Goal: Transaction & Acquisition: Book appointment/travel/reservation

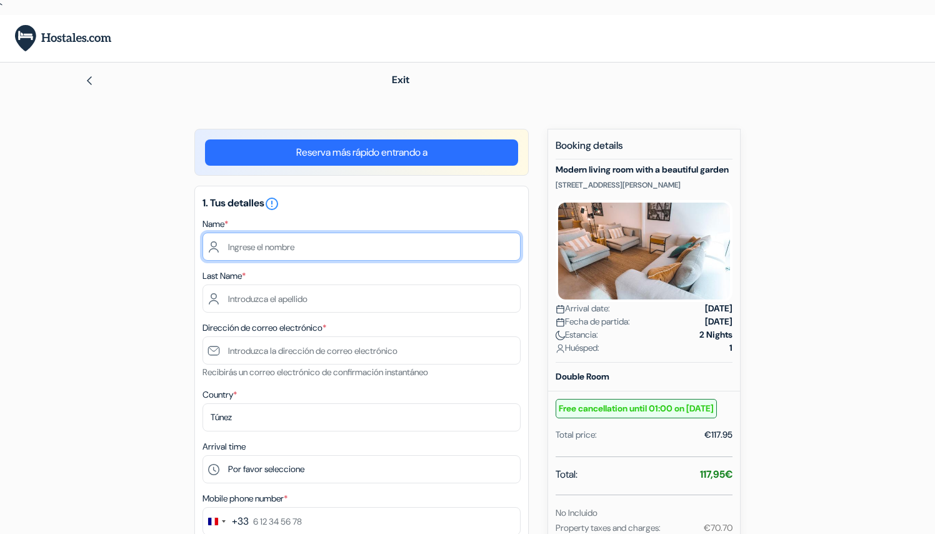
click at [415, 246] on input "text" at bounding box center [361, 246] width 318 height 28
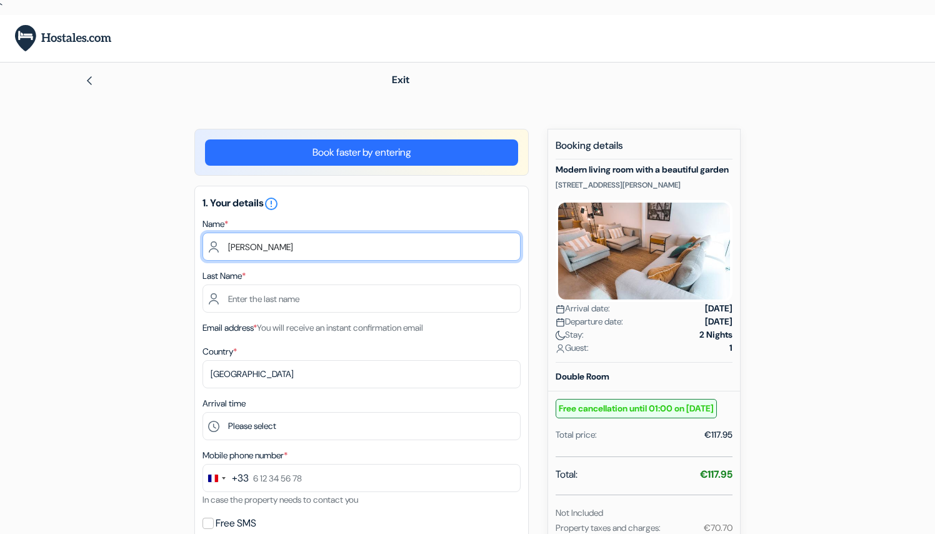
type input "[PERSON_NAME]"
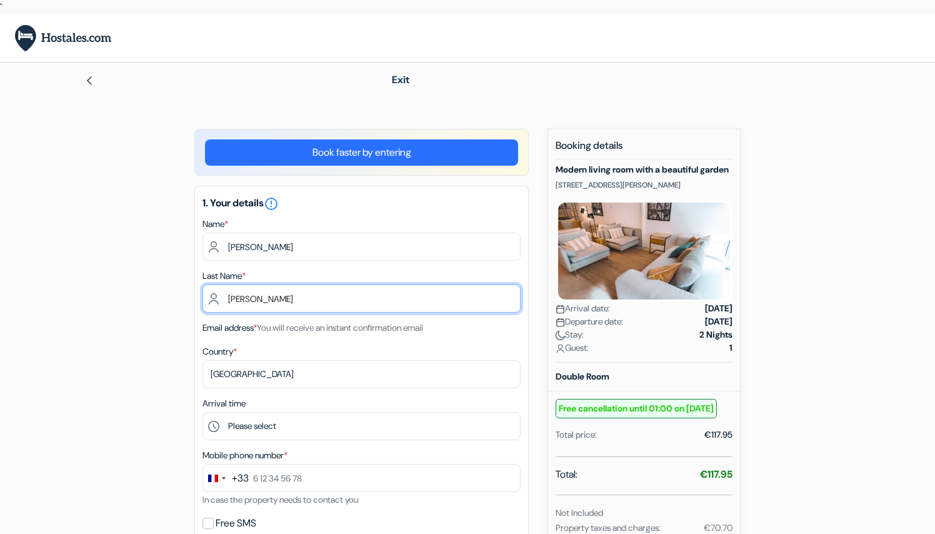
type input "[PERSON_NAME]"
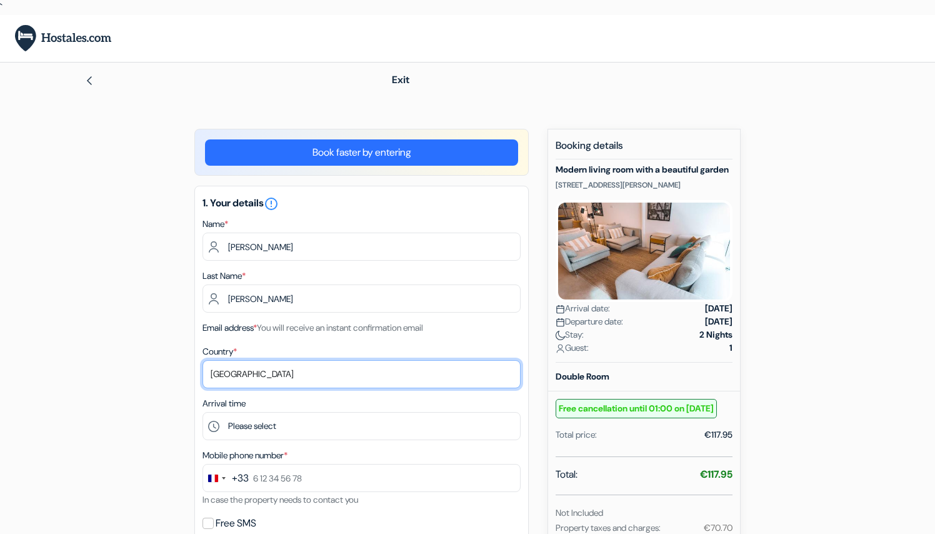
select select "ca"
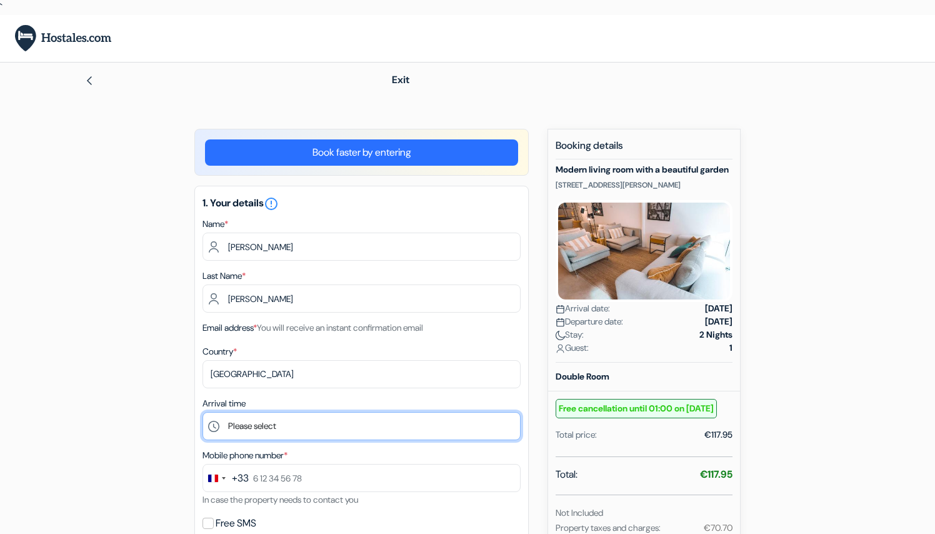
select select "16"
click at [240, 477] on div "+33" at bounding box center [240, 477] width 17 height 15
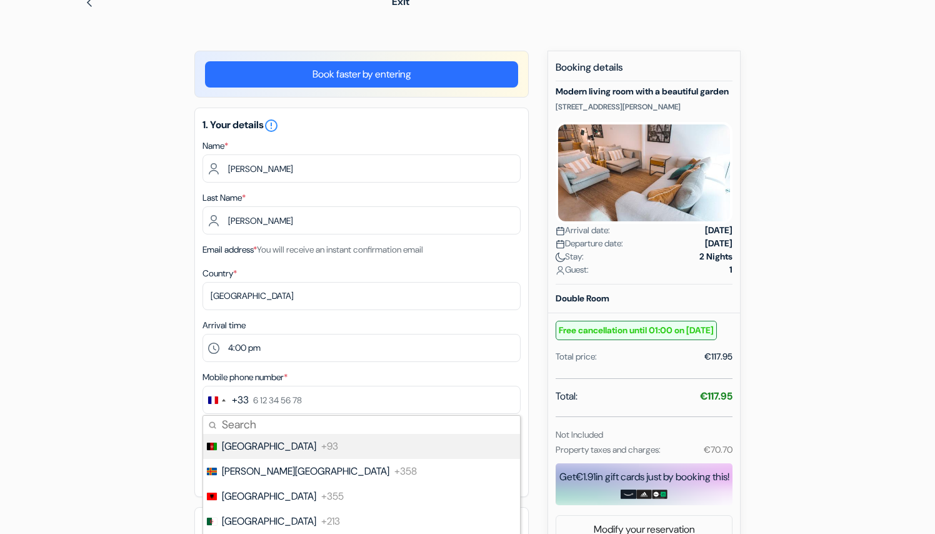
scroll to position [86, 0]
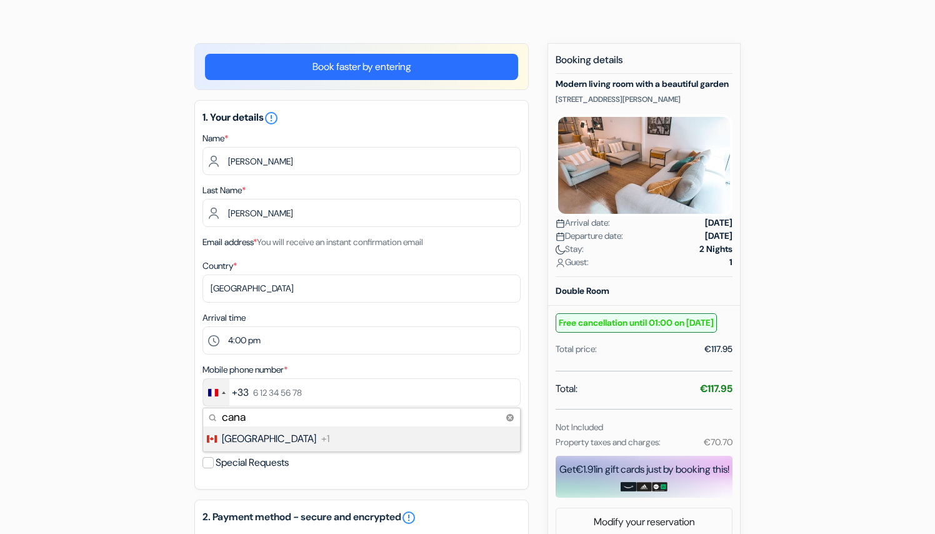
type input "cana"
click at [249, 444] on span "[GEOGRAPHIC_DATA]" at bounding box center [269, 438] width 94 height 15
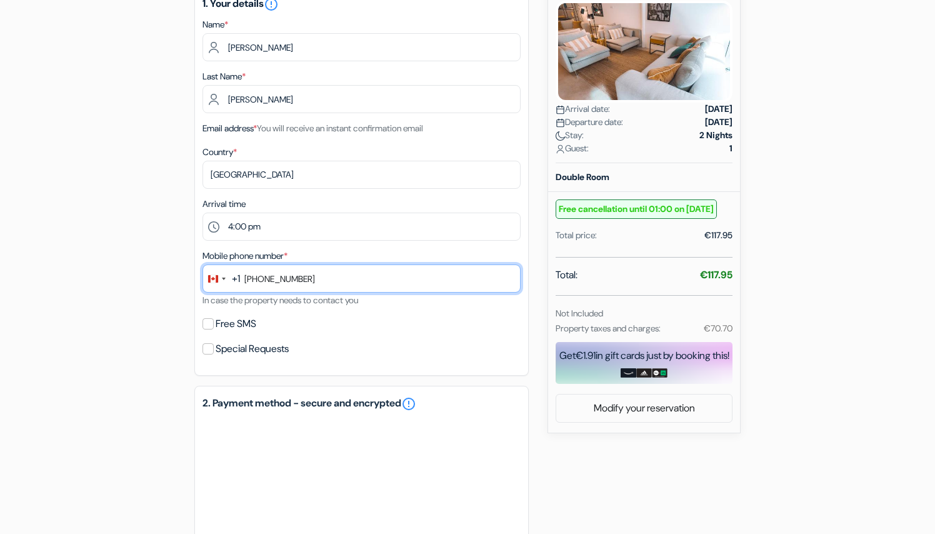
scroll to position [232, 0]
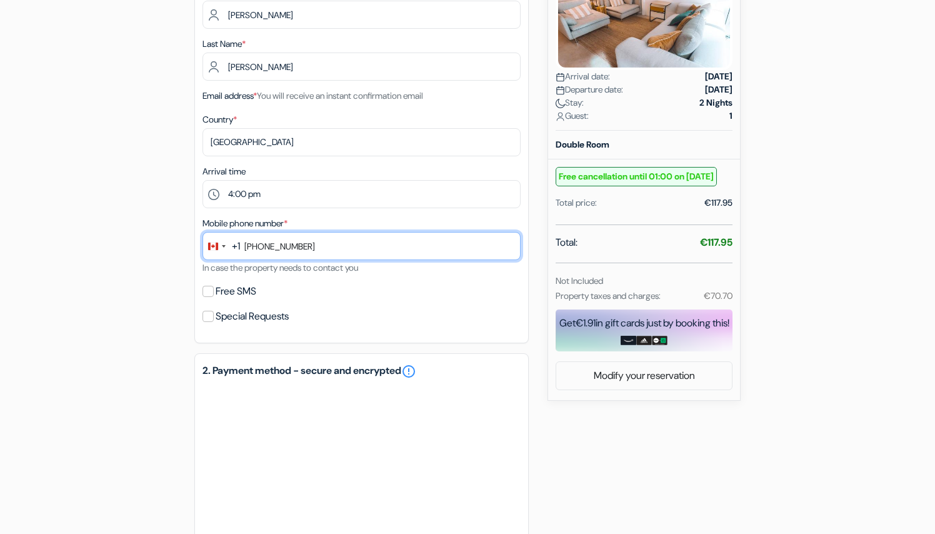
type input "[PHONE_NUMBER]"
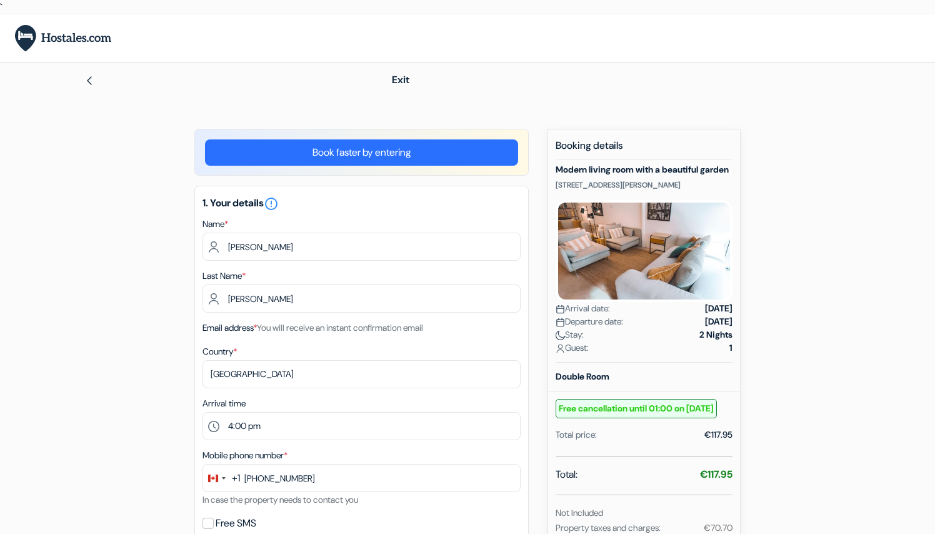
scroll to position [0, 0]
click at [87, 79] on img at bounding box center [89, 81] width 10 height 10
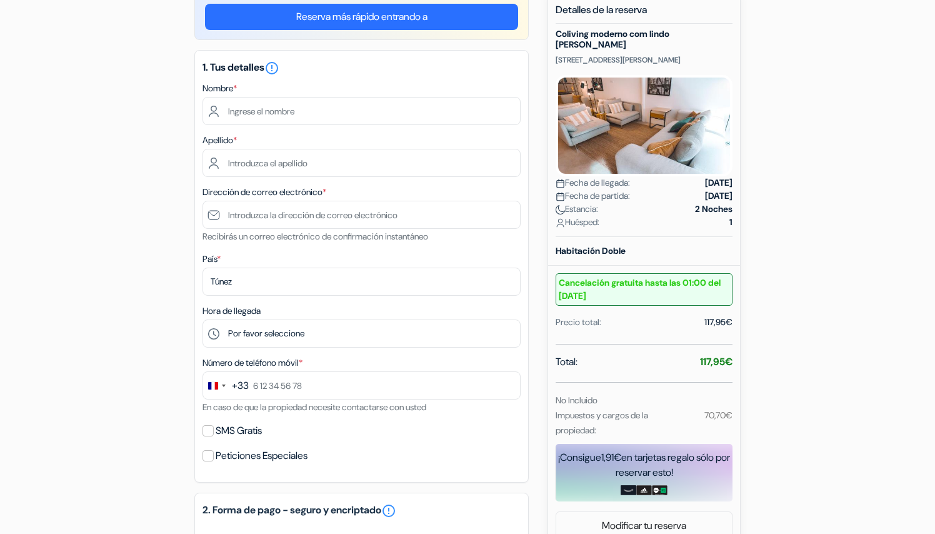
scroll to position [134, 0]
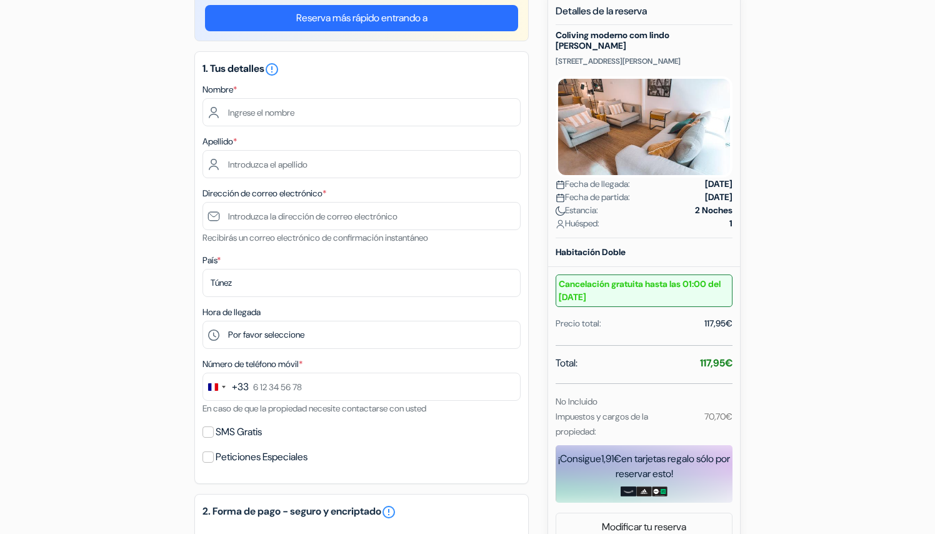
click at [412, 129] on div "1. Tus detalles error_outline Nombre * Apellido * Dirección de correo electróni…" at bounding box center [361, 267] width 334 height 432
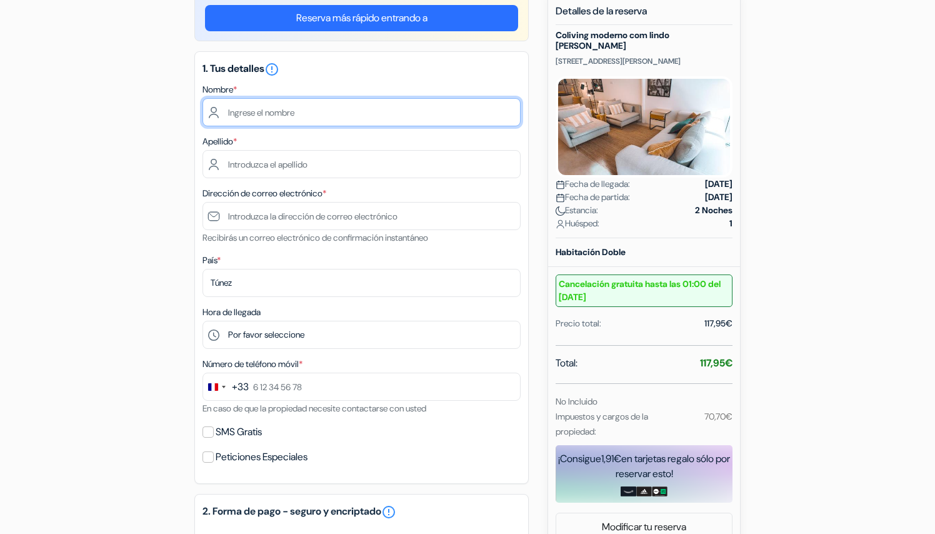
click at [397, 120] on input "text" at bounding box center [361, 112] width 318 height 28
type input "[PERSON_NAME]"
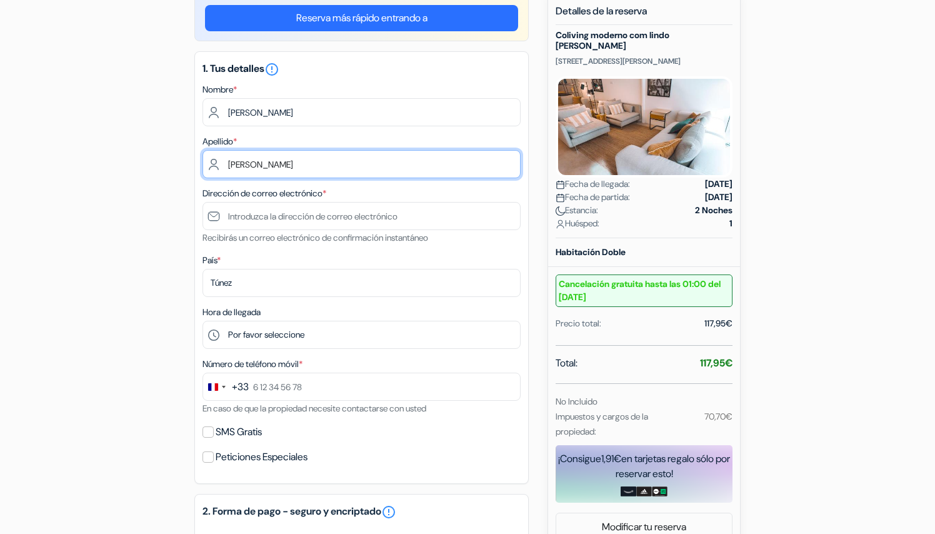
type input "[PERSON_NAME]"
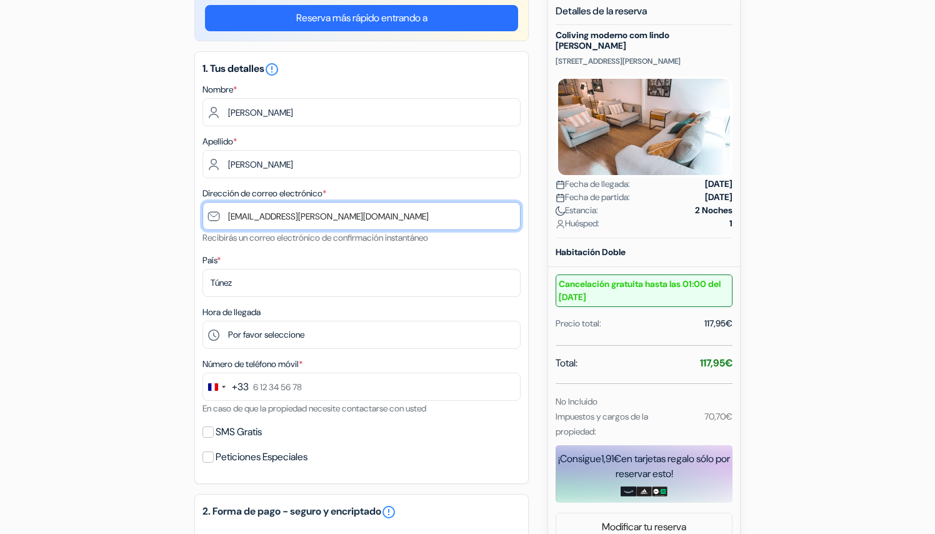
type input "[EMAIL_ADDRESS][PERSON_NAME][DOMAIN_NAME]"
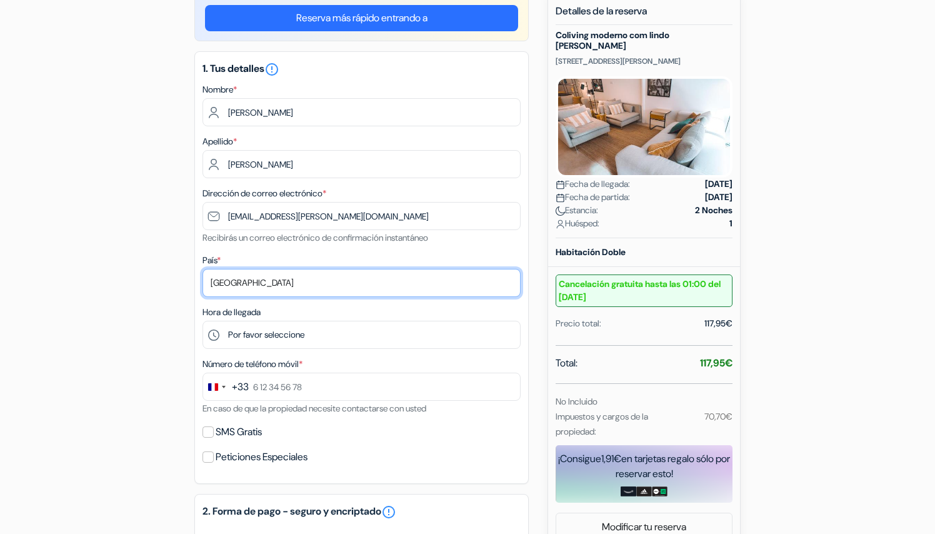
select select "ca"
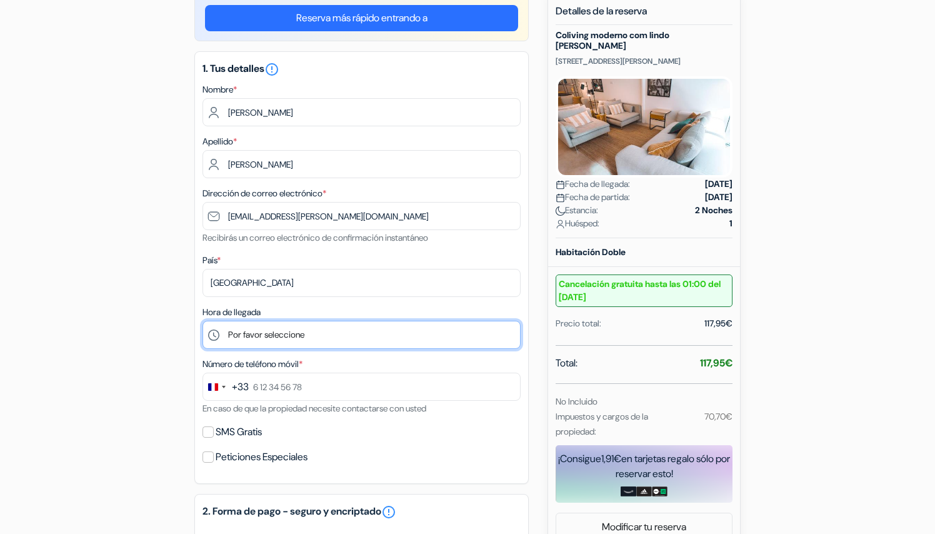
select select "16"
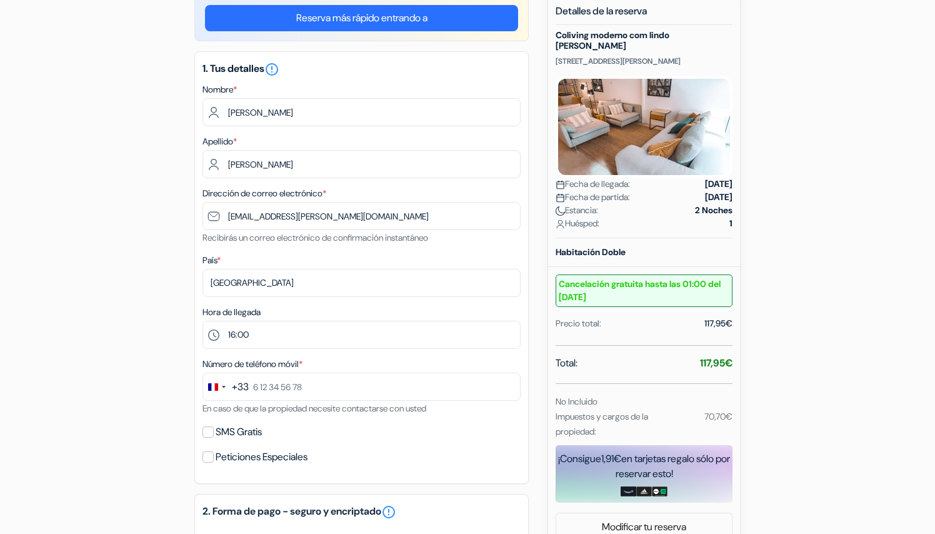
click at [236, 384] on div "+33" at bounding box center [240, 386] width 17 height 15
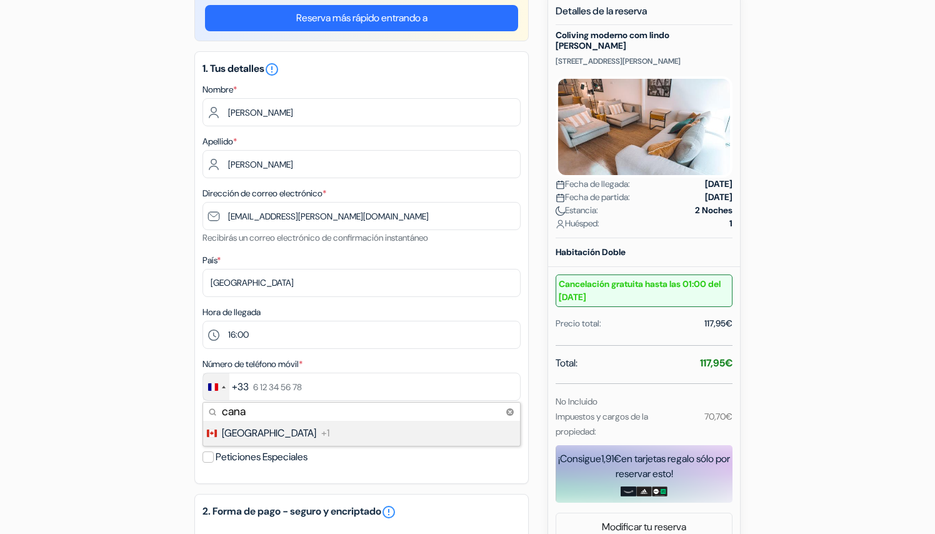
type input "cana"
click at [238, 432] on span "[GEOGRAPHIC_DATA]" at bounding box center [269, 432] width 94 height 15
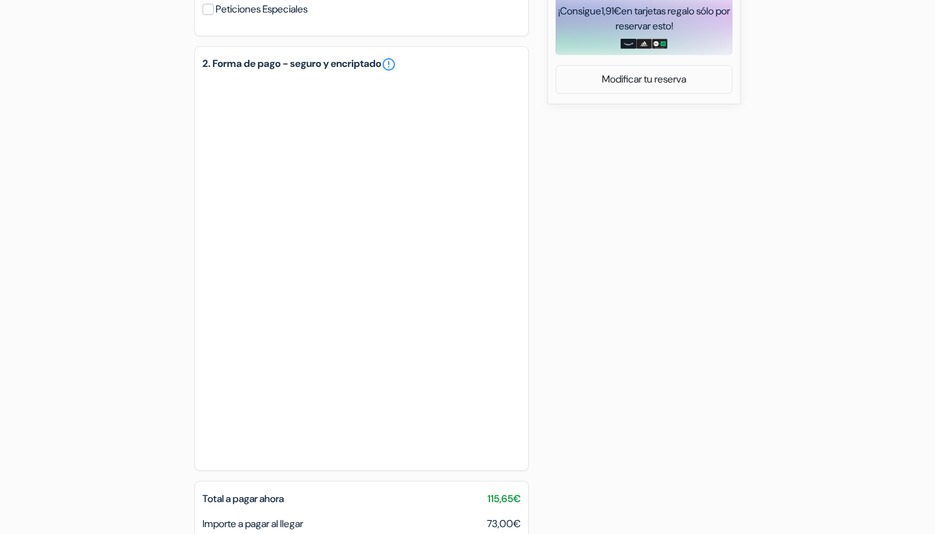
scroll to position [583, 0]
type input "[PHONE_NUMBER]"
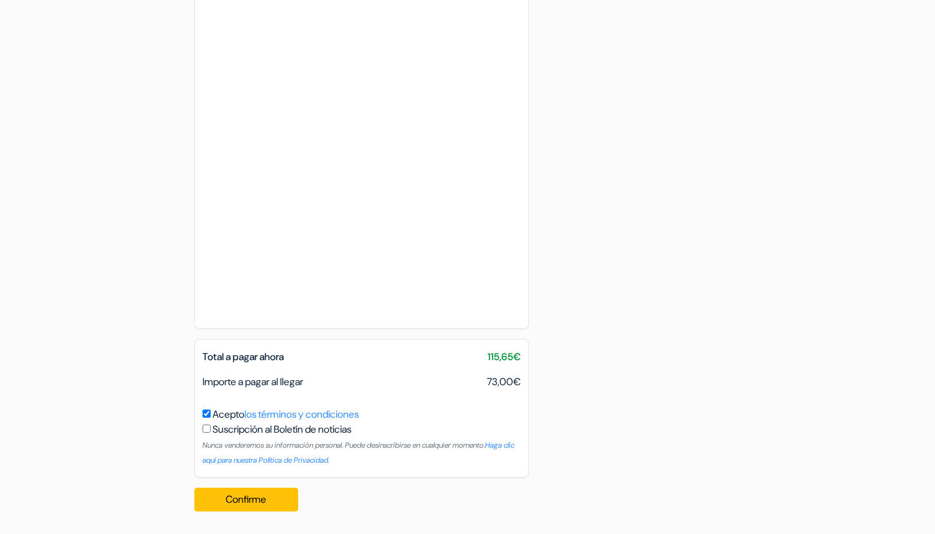
scroll to position [724, 0]
click at [515, 357] on span "115,65€" at bounding box center [503, 356] width 33 height 15
click at [504, 352] on span "115,65€" at bounding box center [503, 356] width 33 height 15
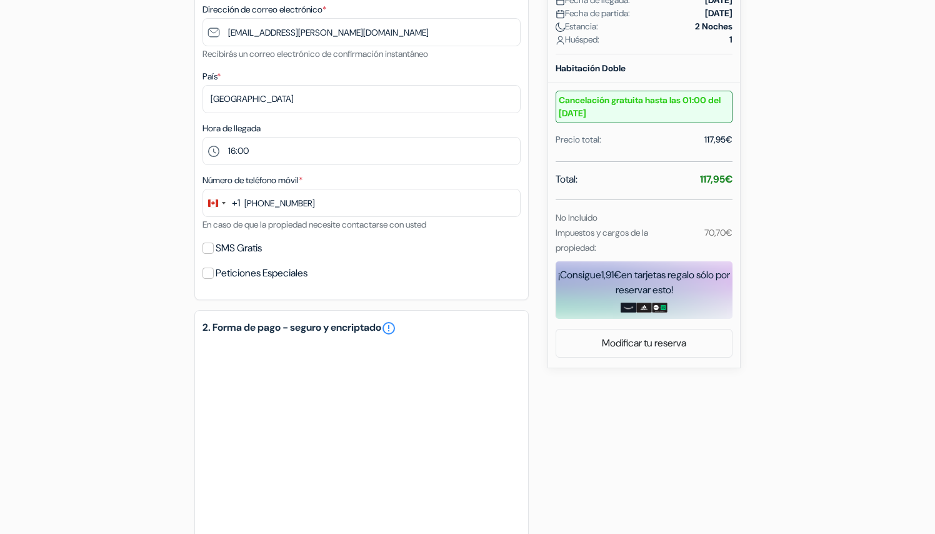
scroll to position [319, 0]
drag, startPoint x: 554, startPoint y: 209, endPoint x: 603, endPoint y: 238, distance: 57.1
click at [603, 238] on div "Total: 117,95€ No Incluido Impuestos y cargos de la propiedad: 70,70€" at bounding box center [643, 212] width 177 height 83
click at [883, 192] on form "Salida add_box Coliving moderno com lindo [PERSON_NAME] [STREET_ADDRESS][PERSON…" at bounding box center [467, 319] width 935 height 1151
